Goal: Information Seeking & Learning: Learn about a topic

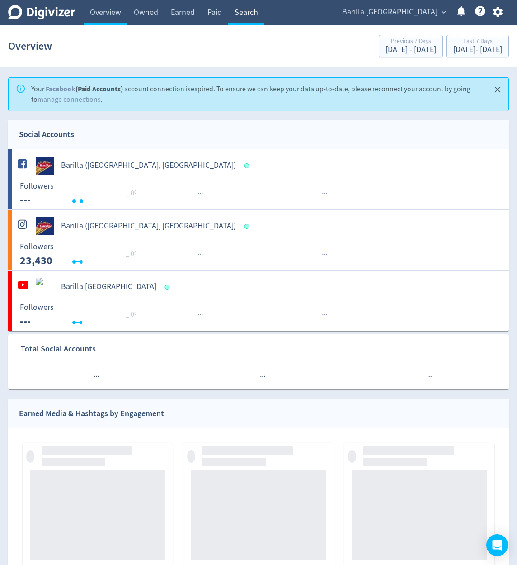
click at [262, 14] on link "Search" at bounding box center [246, 12] width 36 height 25
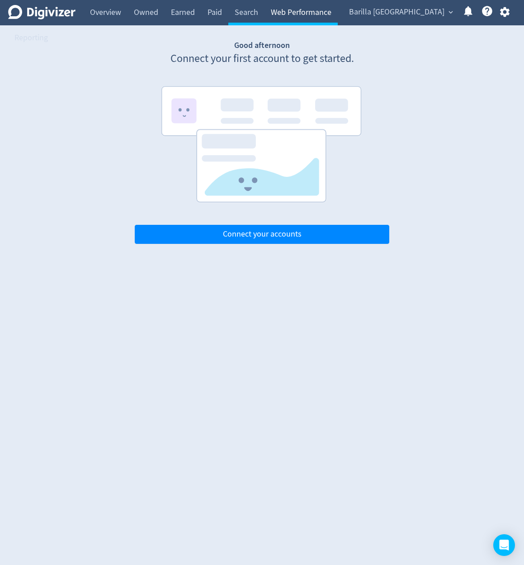
click at [278, 14] on link "Web Performance" at bounding box center [300, 12] width 73 height 25
click at [441, 14] on span "Barilla [GEOGRAPHIC_DATA]" at bounding box center [396, 12] width 95 height 14
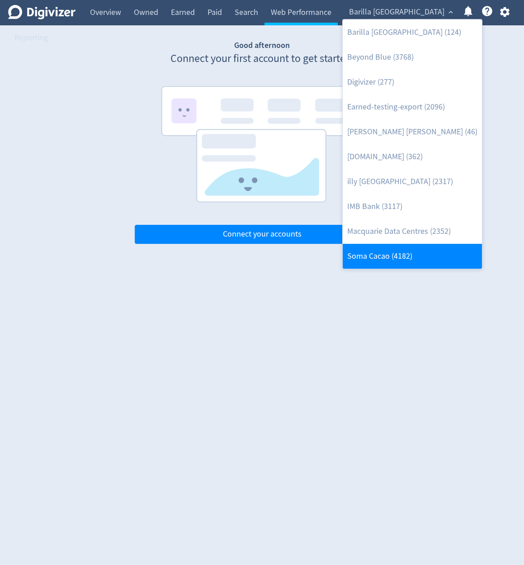
click at [389, 250] on link "Soma Cacao (4182)" at bounding box center [412, 256] width 139 height 25
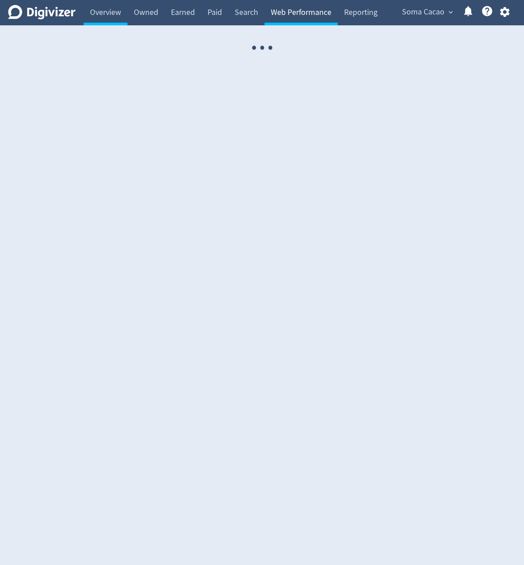
click at [289, 14] on link "Web Performance" at bounding box center [300, 12] width 73 height 25
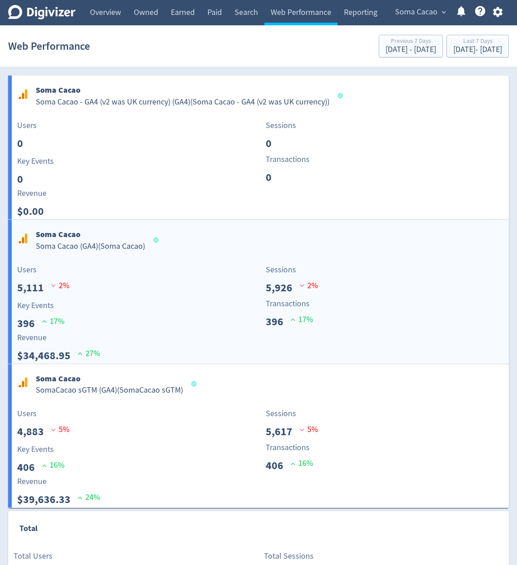
click at [372, 288] on div "Sessions 5,926 2 %" at bounding box center [385, 280] width 248 height 32
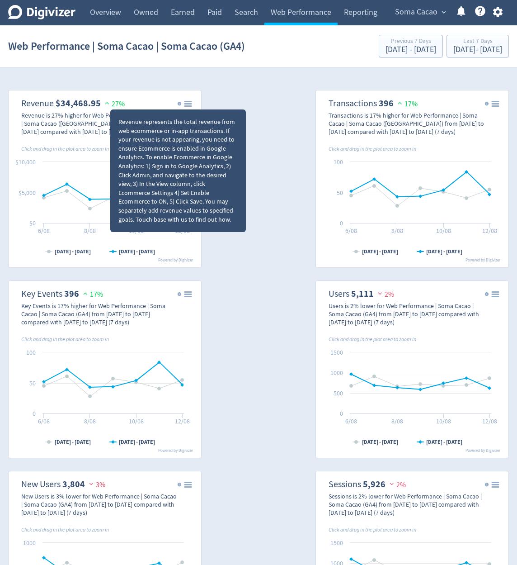
click at [179, 130] on div "Revenue represents the total revenue from web ecommerce or in-app transactions.…" at bounding box center [177, 171] width 119 height 106
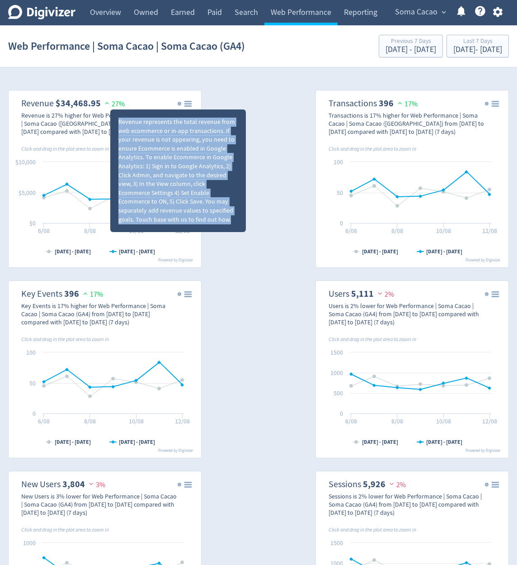
click at [179, 130] on div "Revenue represents the total revenue from web ecommerce or in-app transactions.…" at bounding box center [177, 171] width 119 height 106
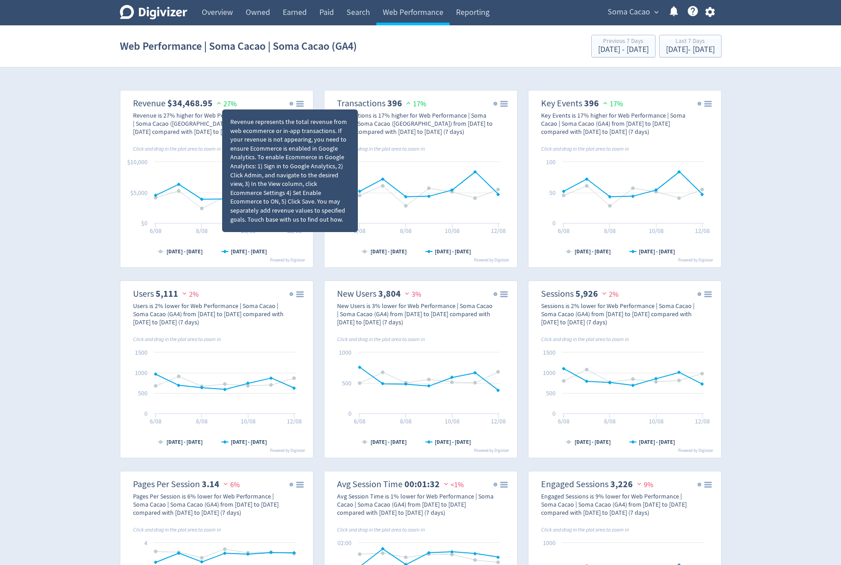
click at [292, 147] on div "Revenue represents the total revenue from web ecommerce or in-app transactions.…" at bounding box center [289, 171] width 119 height 106
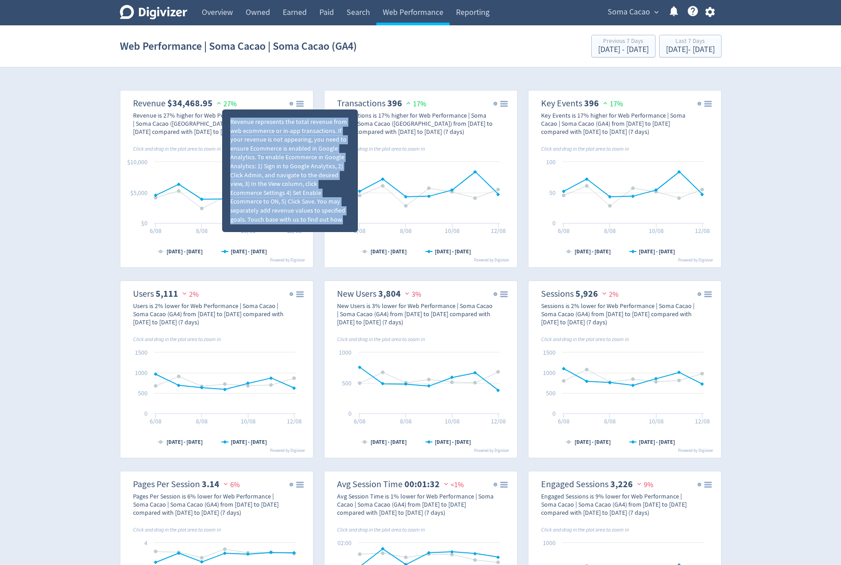
click at [292, 147] on div "Revenue represents the total revenue from web ecommerce or in-app transactions.…" at bounding box center [289, 171] width 119 height 106
copy div "Revenue represents the total revenue from web ecommerce or in-app transactions.…"
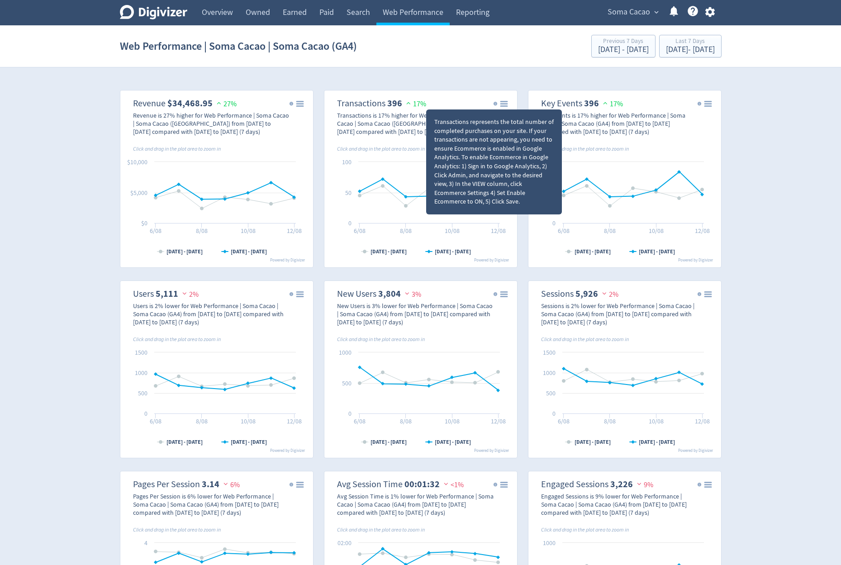
click at [482, 150] on div "Transactions represents the total number of completed purchases on your site. I…" at bounding box center [493, 162] width 119 height 89
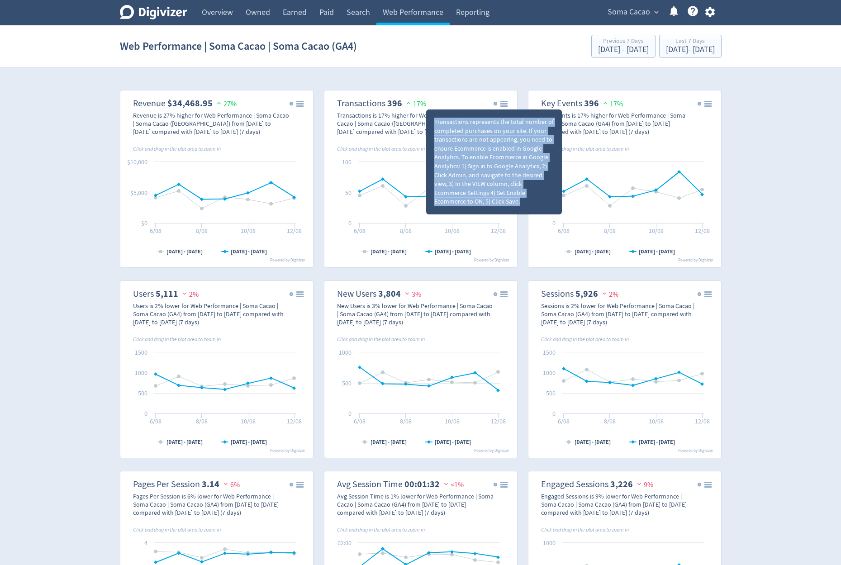
click at [482, 150] on div "Transactions represents the total number of completed purchases on your site. I…" at bounding box center [493, 162] width 119 height 89
copy div "Transactions represents the total number of completed purchases on your site. I…"
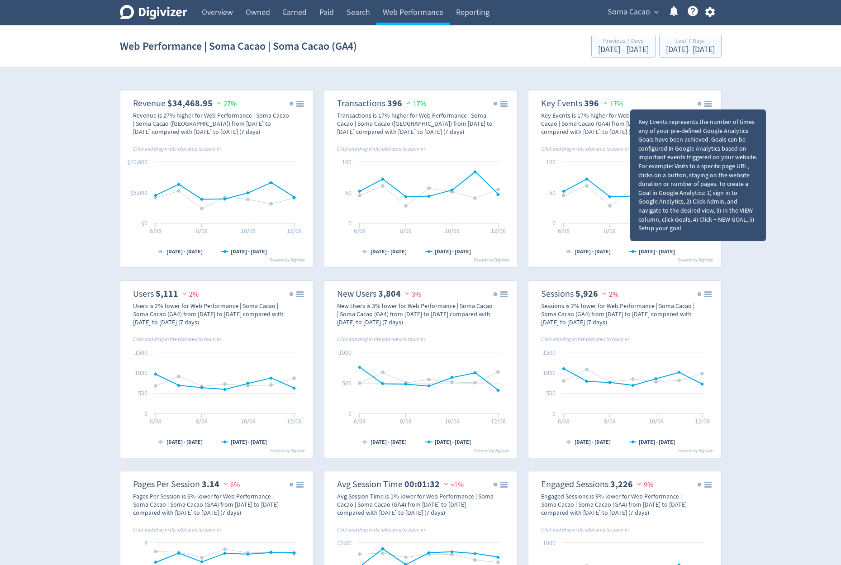
click at [524, 137] on div "Key Events represents the number of times any of your pre-defined Google Analyt…" at bounding box center [697, 175] width 119 height 115
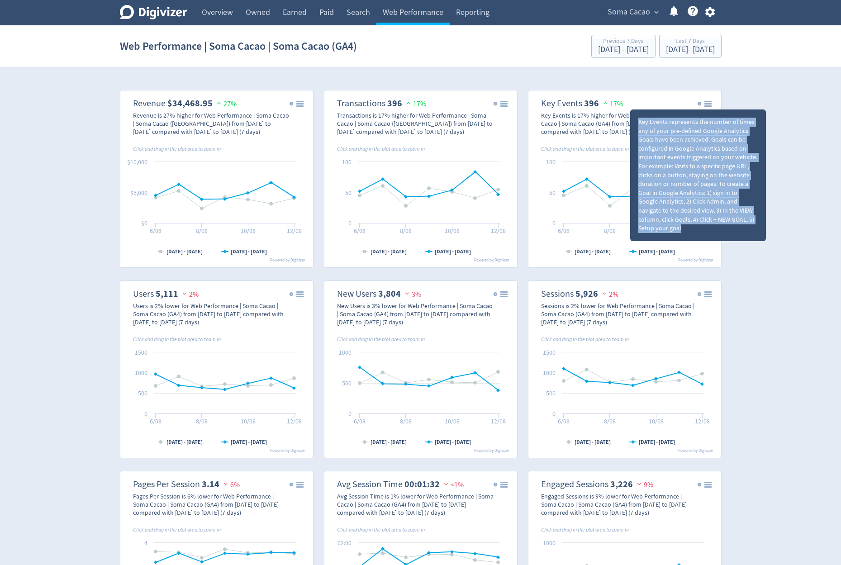
click at [524, 137] on div "Key Events represents the number of times any of your pre-defined Google Analyt…" at bounding box center [697, 175] width 119 height 115
copy div "Key Events represents the number of times any of your pre-defined Google Analyt…"
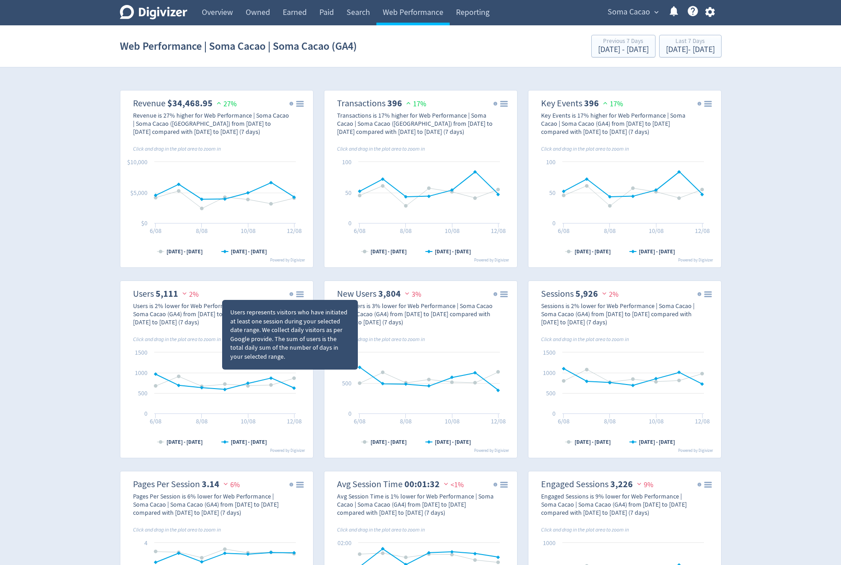
click at [294, 313] on div "Users represents visitors who have initiated at least one session during your s…" at bounding box center [289, 334] width 119 height 53
copy div "Users represents visitors who have initiated at least one session during your s…"
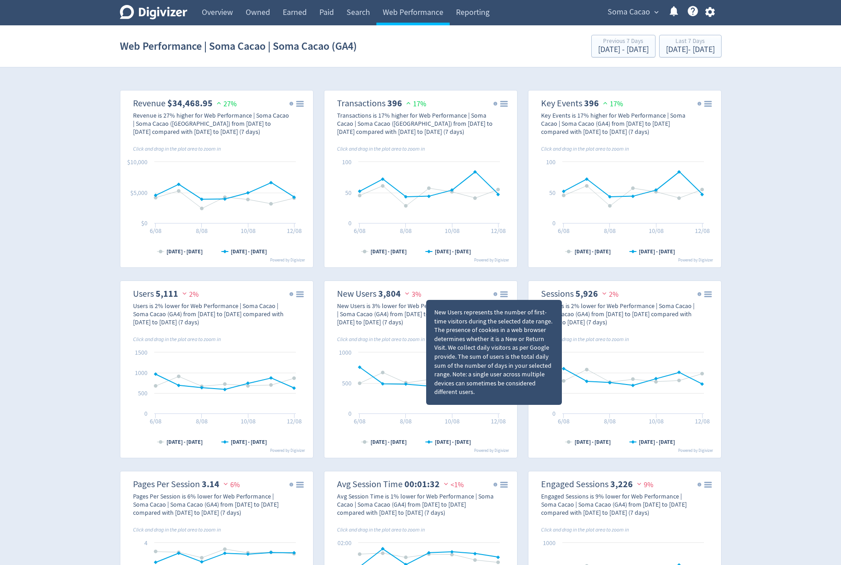
click at [482, 320] on div "New Users represents the number of first-time visitors during the selected date…" at bounding box center [493, 352] width 119 height 89
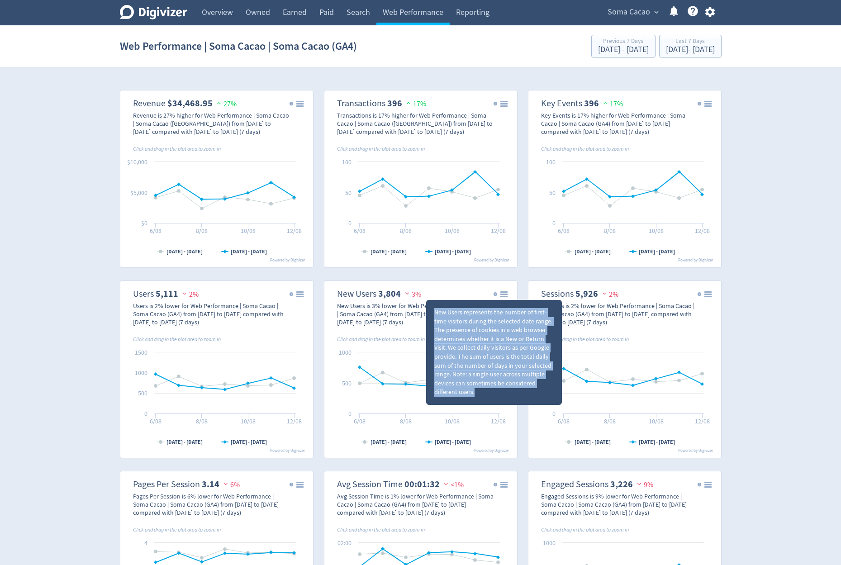
click at [482, 320] on div "New Users represents the number of first-time visitors during the selected date…" at bounding box center [493, 352] width 119 height 89
copy div "New Users represents the number of first-time visitors during the selected date…"
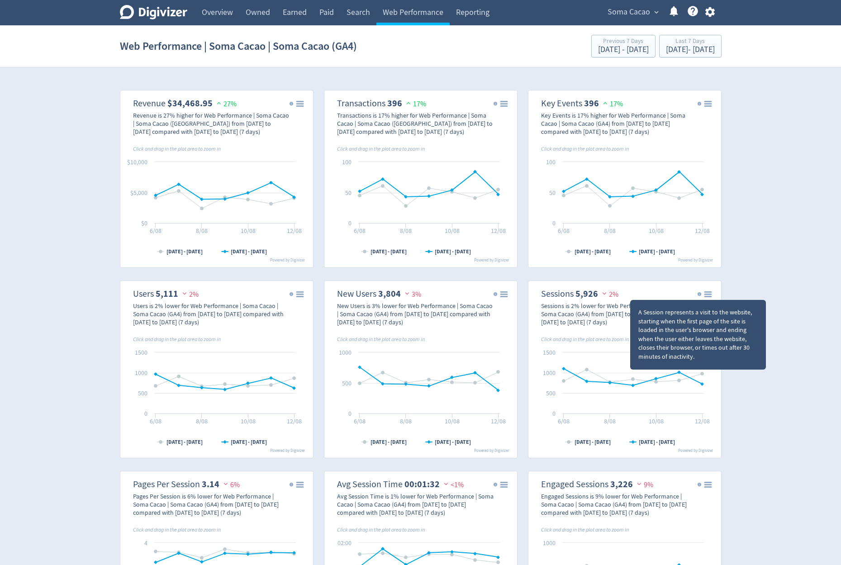
click at [524, 315] on div "A Session represents a visit to the website, starting when the first page of th…" at bounding box center [697, 334] width 119 height 53
copy div "A Session represents a visit to the website, starting when the first page of th…"
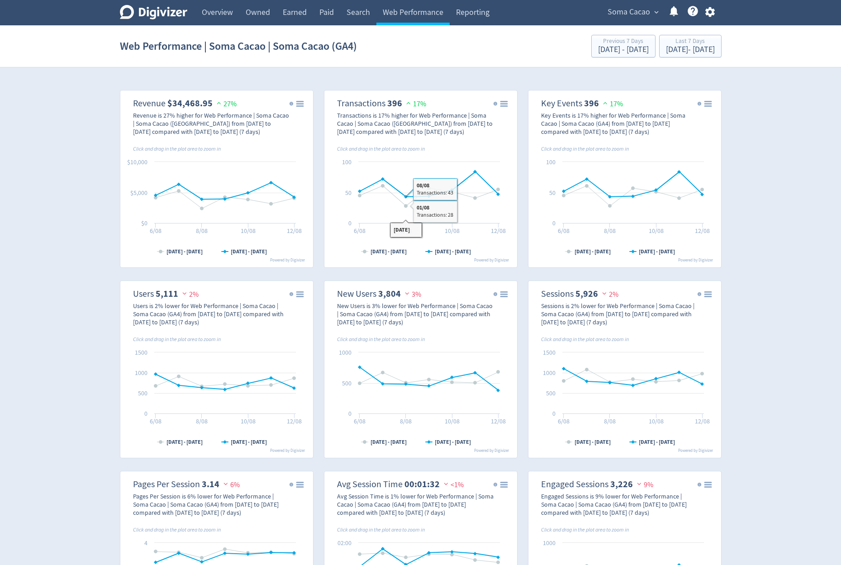
scroll to position [54, 0]
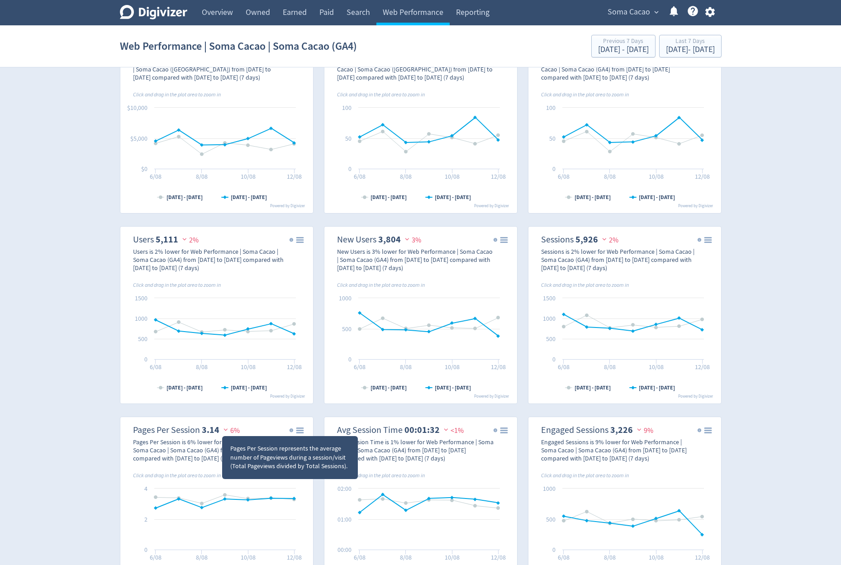
click at [288, 449] on div "Pages Per Session represents the average number of Pageviews during a session/v…" at bounding box center [289, 457] width 119 height 27
copy div "Pages Per Session represents the average number of Pageviews during a session/v…"
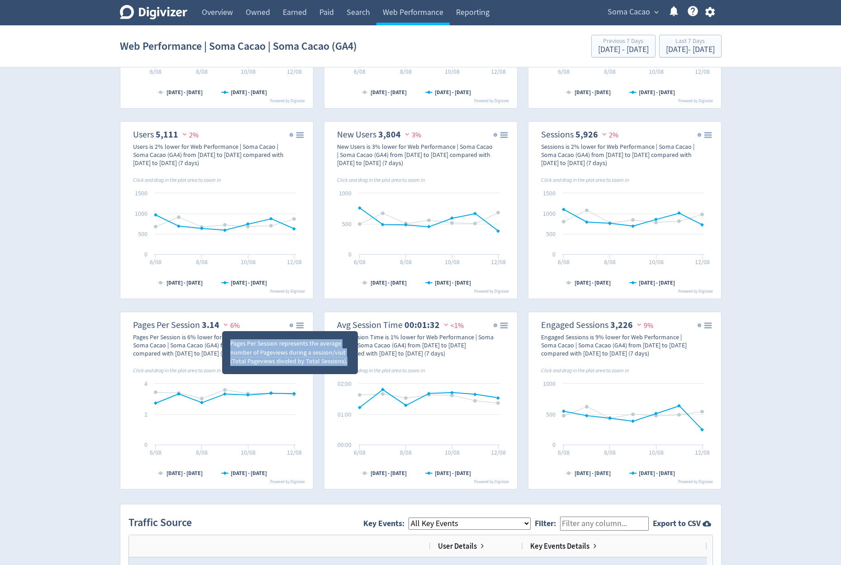
scroll to position [217, 0]
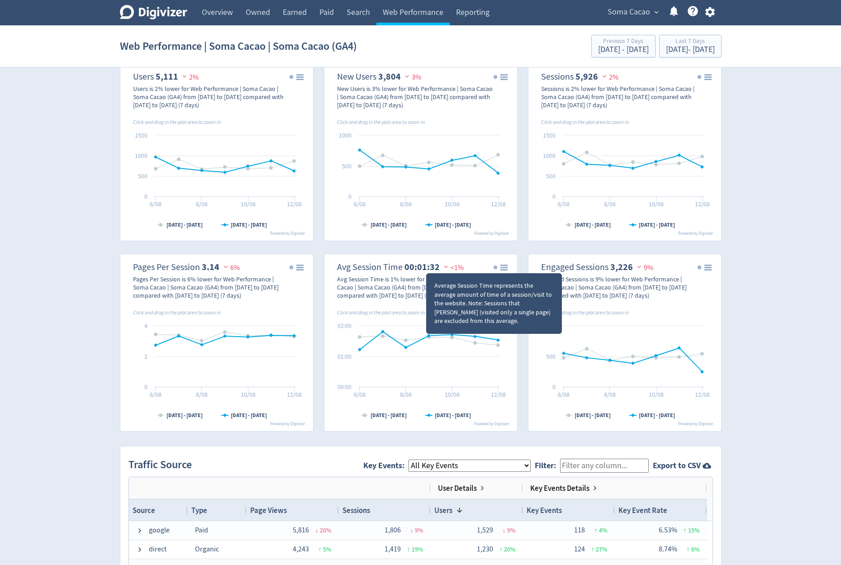
click at [501, 295] on div "Average Session Time represents the average amount of time of a session/visit t…" at bounding box center [493, 303] width 119 height 44
copy div "Average Session Time represents the average amount of time of a session/visit t…"
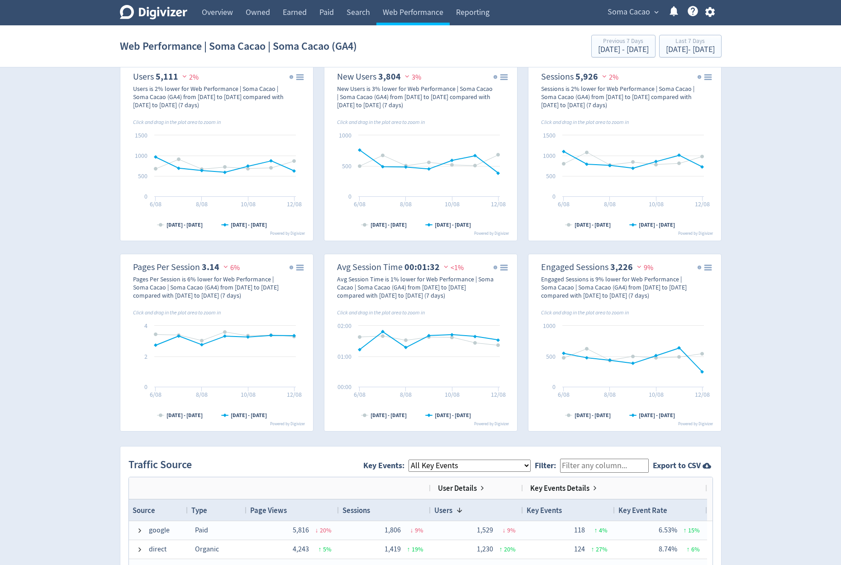
click at [524, 269] on dt "Engaged Sessions" at bounding box center [574, 266] width 67 height 11
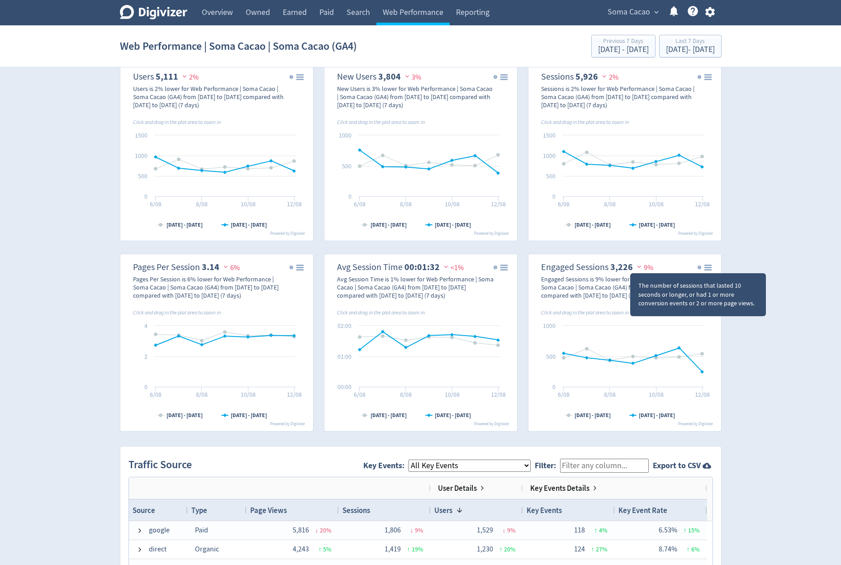
click at [524, 288] on div "The number of sessions that lasted 10 seconds or longer, or had 1 or more conve…" at bounding box center [697, 294] width 119 height 27
copy div "The number of sessions that lasted 10 seconds or longer, or had 1 or more conve…"
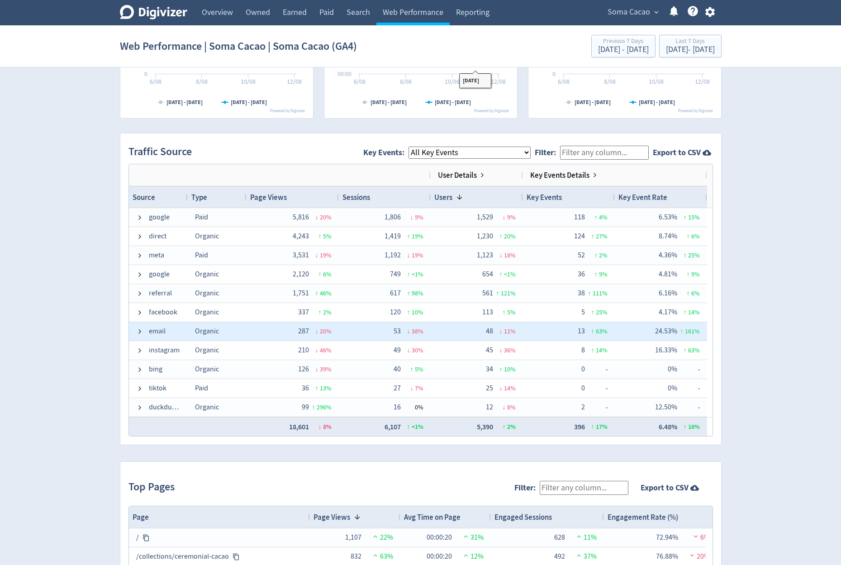
scroll to position [543, 0]
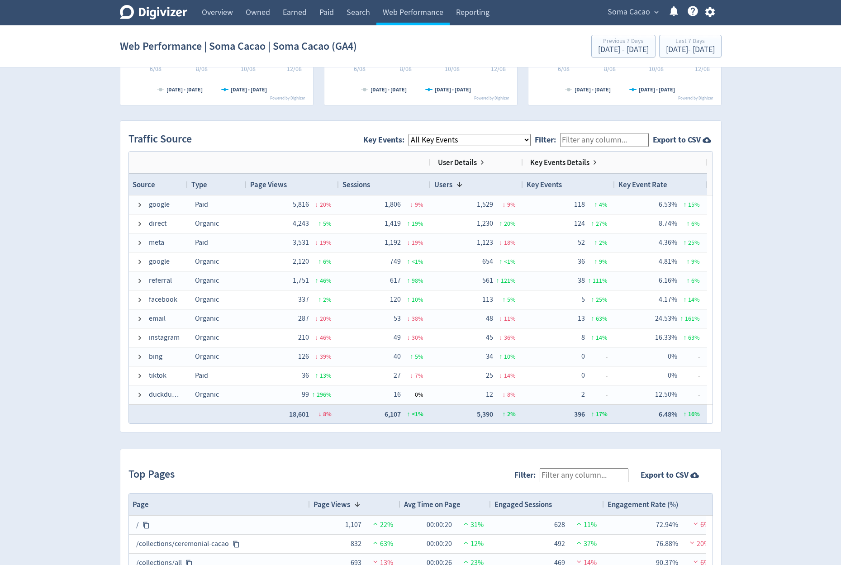
click at [524, 179] on div "Digivizer Logo [PERSON_NAME] Logo Overview Owned Earned Paid Search Web Perform…" at bounding box center [420, 116] width 841 height 1318
click at [524, 191] on div "Digivizer Logo [PERSON_NAME] Logo Overview Owned Earned Paid Search Web Perform…" at bounding box center [420, 116] width 841 height 1318
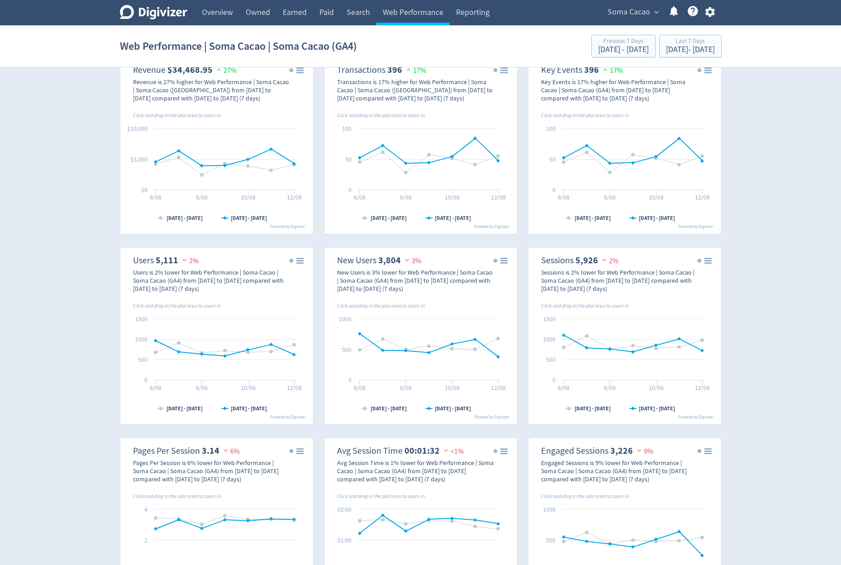
scroll to position [0, 0]
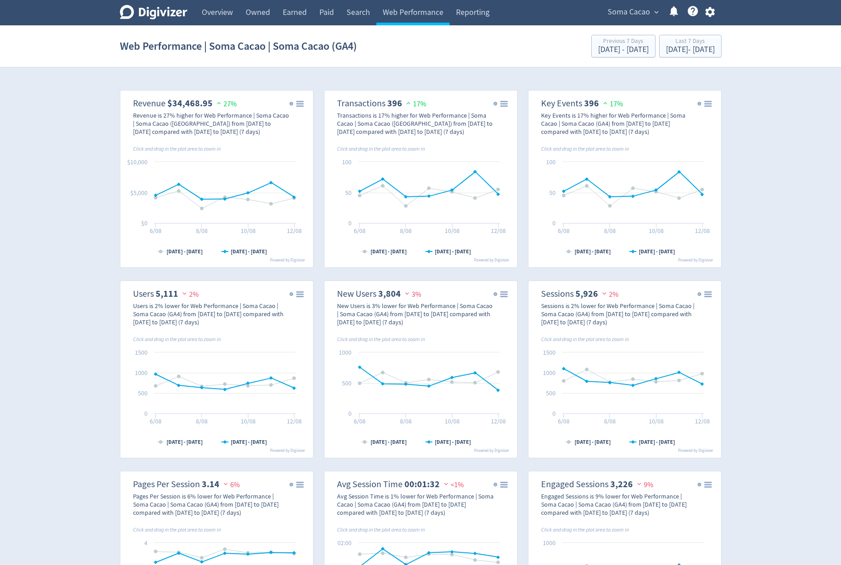
click at [406, 56] on div "Web Performance | Soma Cacao | Soma Cacao (GA4) Previous 7 Days [DATE] - [DATE]…" at bounding box center [420, 46] width 601 height 29
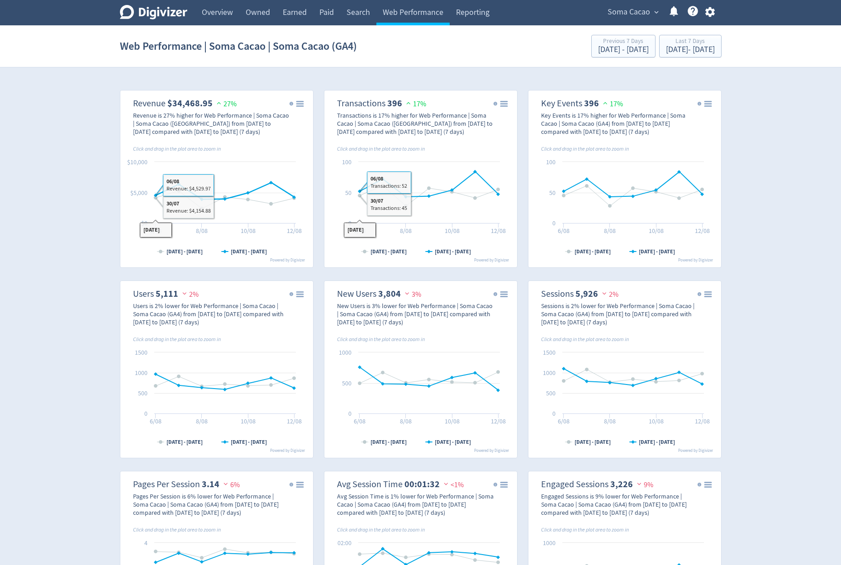
click at [200, 14] on link "Overview" at bounding box center [217, 12] width 44 height 25
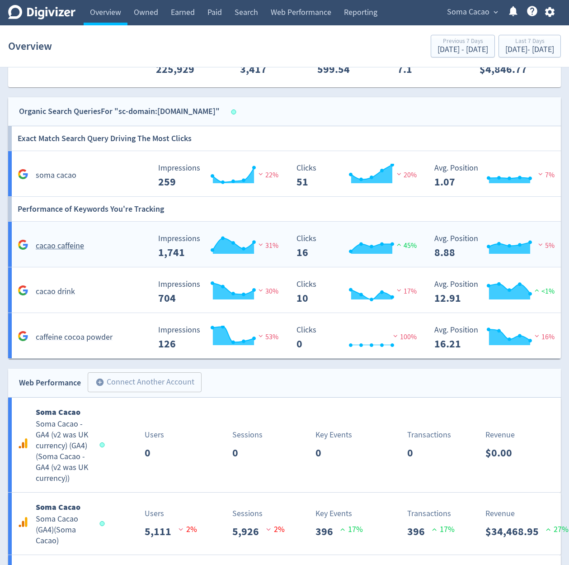
scroll to position [727, 0]
